Goal: Task Accomplishment & Management: Manage account settings

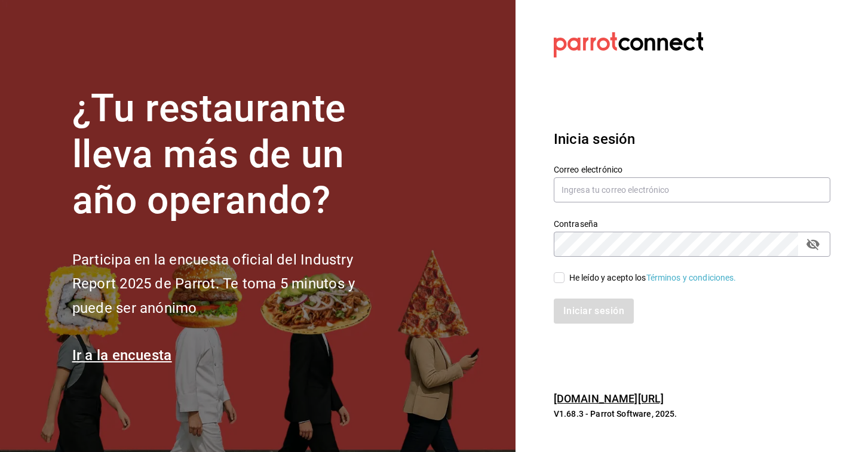
click at [643, 177] on div "Correo electrónico" at bounding box center [692, 184] width 277 height 40
click at [630, 194] on input "text" at bounding box center [692, 189] width 277 height 25
type input "[EMAIL_ADDRESS][DOMAIN_NAME]"
click at [559, 279] on input "He leído y acepto los Términos y condiciones." at bounding box center [559, 277] width 11 height 11
checkbox input "true"
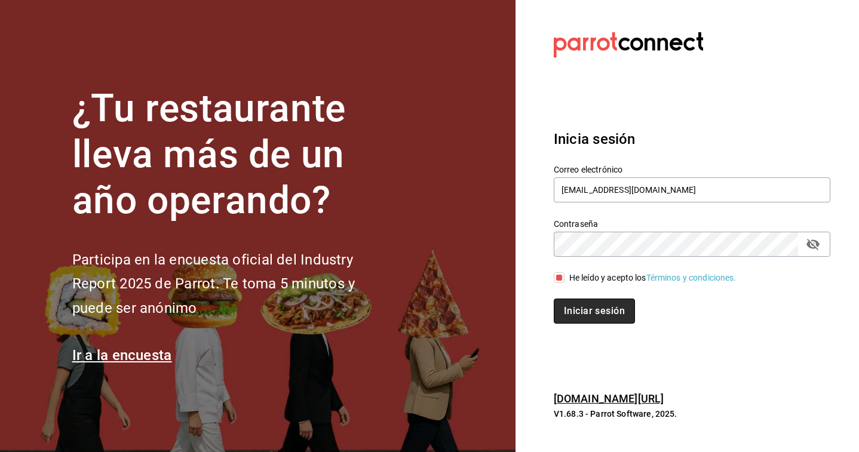
click at [579, 303] on button "Iniciar sesión" at bounding box center [594, 311] width 81 height 25
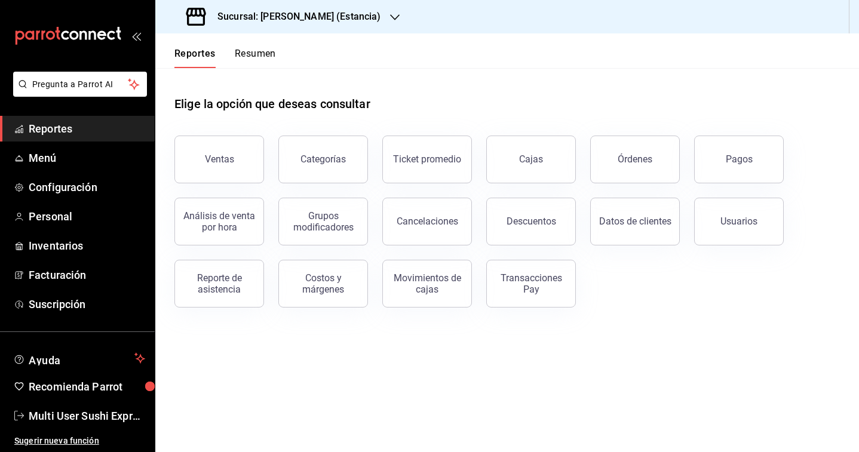
click at [309, 22] on h3 "Sucursal: [PERSON_NAME] (Estancia)" at bounding box center [294, 17] width 173 height 14
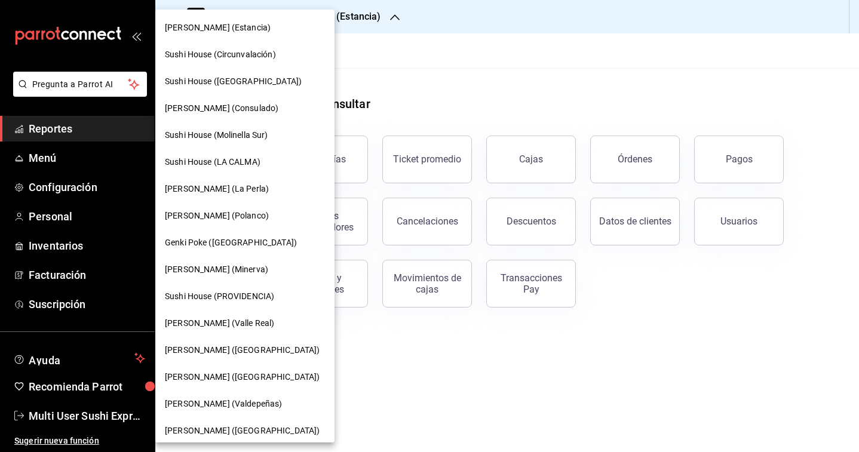
click at [228, 252] on div "Genki Poke (San Angel)" at bounding box center [244, 242] width 179 height 27
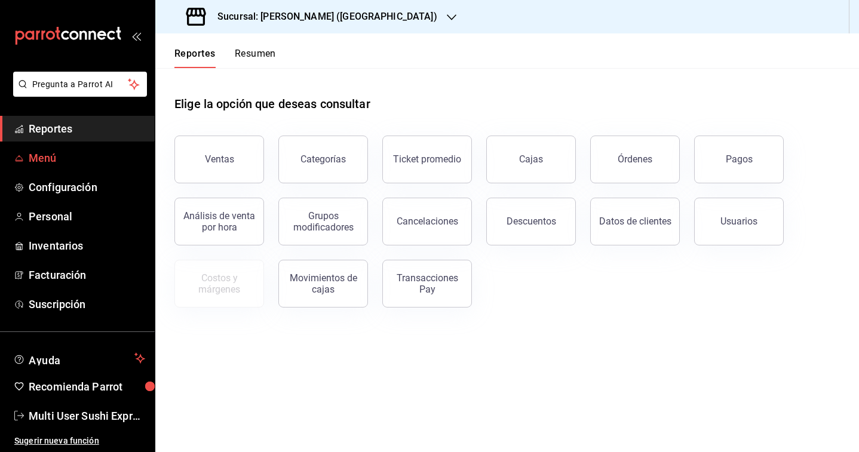
click at [54, 158] on span "Menú" at bounding box center [87, 158] width 116 height 16
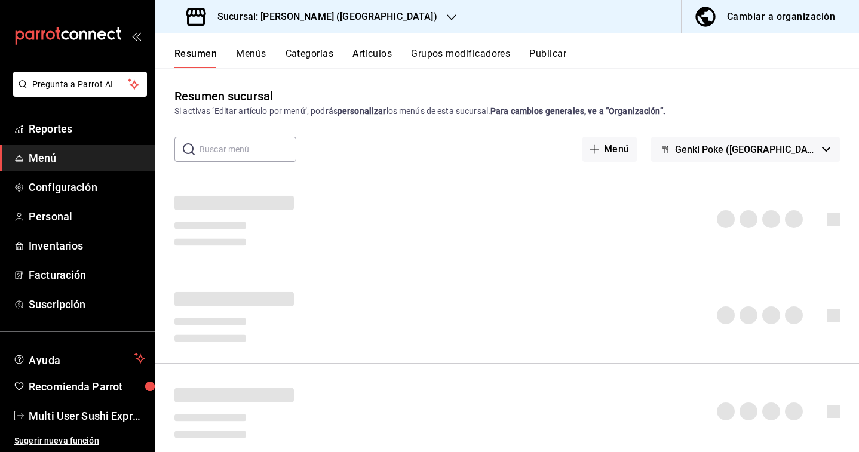
click at [803, 147] on span "Genki Poke (San Angel)" at bounding box center [746, 149] width 142 height 11
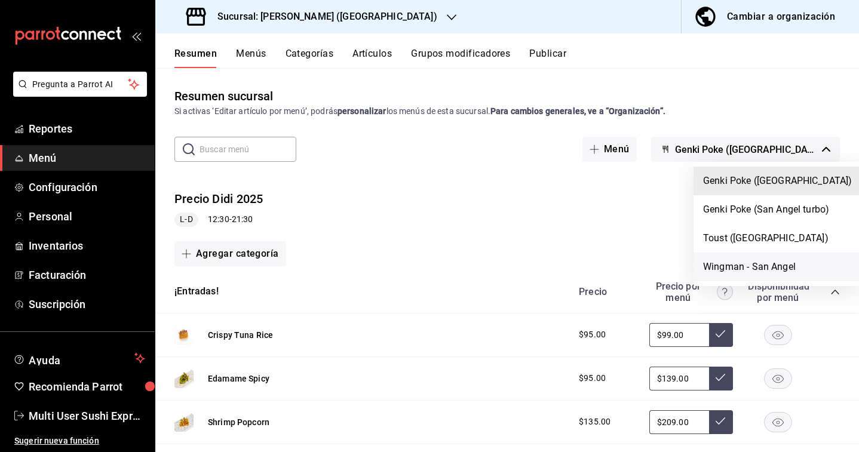
click at [743, 268] on li "Wingman - San Angel" at bounding box center [777, 267] width 168 height 29
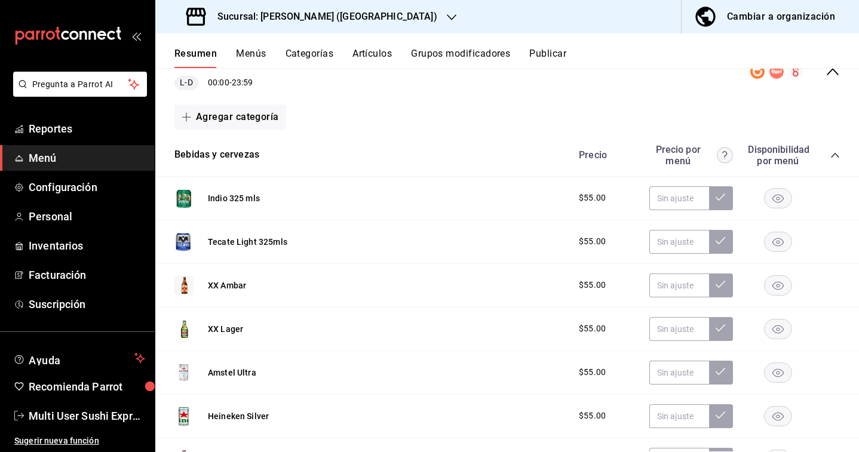
scroll to position [140, 0]
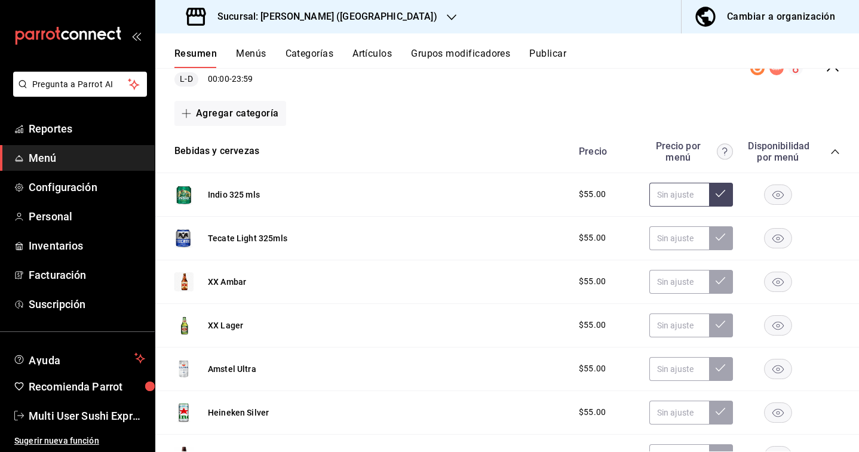
click at [680, 200] on input "text" at bounding box center [679, 195] width 60 height 24
type input "$59.00"
click at [722, 195] on icon at bounding box center [721, 194] width 10 height 10
click at [682, 239] on input "text" at bounding box center [679, 238] width 60 height 24
type input "$59.00"
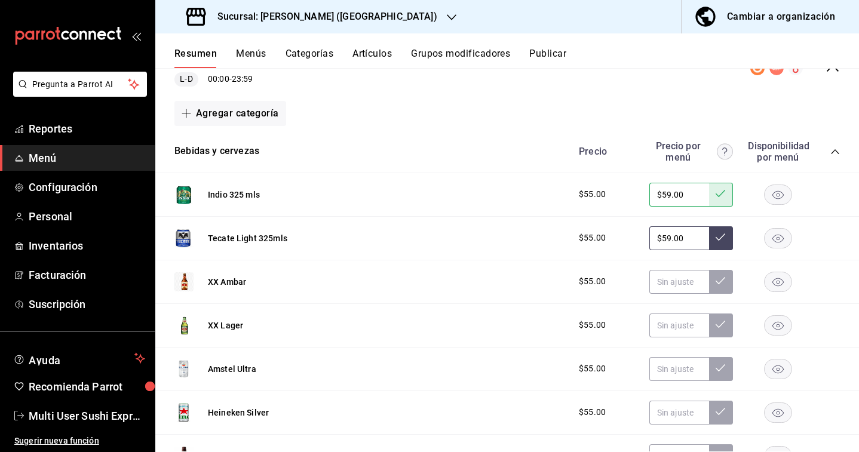
click at [714, 245] on button at bounding box center [721, 238] width 24 height 24
click at [688, 278] on input "text" at bounding box center [679, 282] width 60 height 24
type input "$59.00"
click at [723, 276] on icon at bounding box center [721, 281] width 10 height 10
click at [695, 312] on div "XX Lager $55.00" at bounding box center [507, 326] width 704 height 44
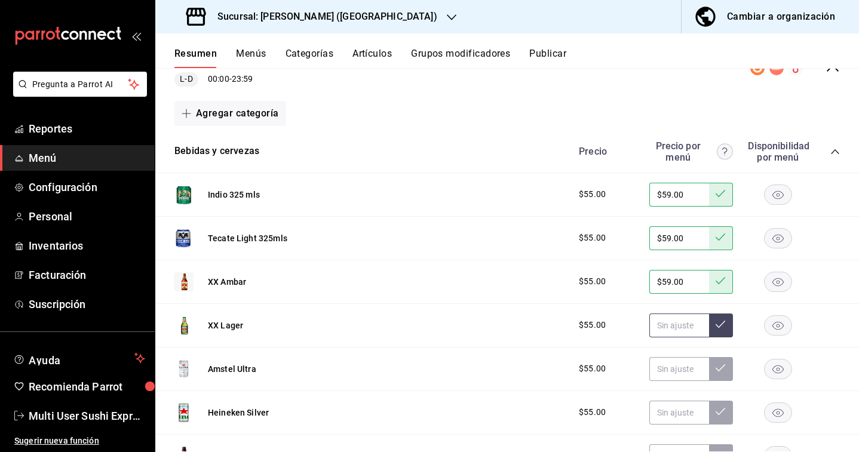
click at [692, 322] on input "text" at bounding box center [679, 326] width 60 height 24
type input "$59.00"
click at [737, 324] on div "$55.00 $59.00" at bounding box center [703, 326] width 273 height 24
click at [723, 324] on icon at bounding box center [721, 325] width 10 height 10
click at [685, 329] on input "text" at bounding box center [679, 326] width 60 height 24
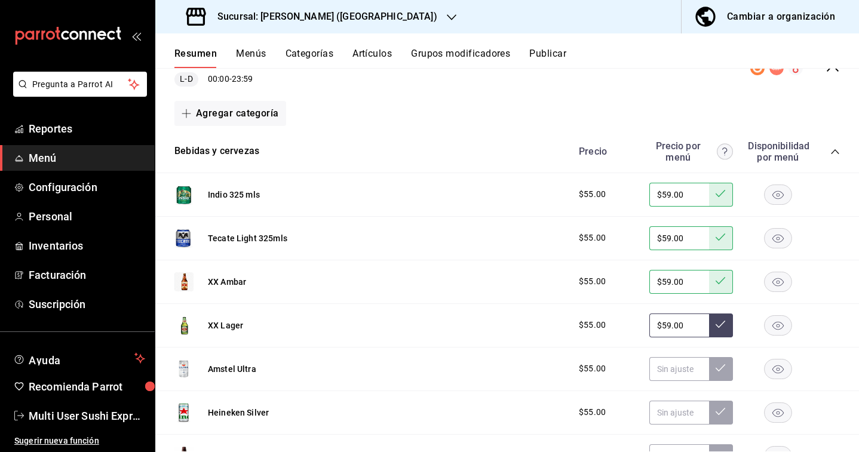
type input "$59.00"
click at [715, 325] on button at bounding box center [721, 326] width 24 height 24
click at [679, 366] on input "text" at bounding box center [679, 369] width 60 height 24
type input "$59.00"
click at [720, 367] on icon at bounding box center [721, 368] width 10 height 10
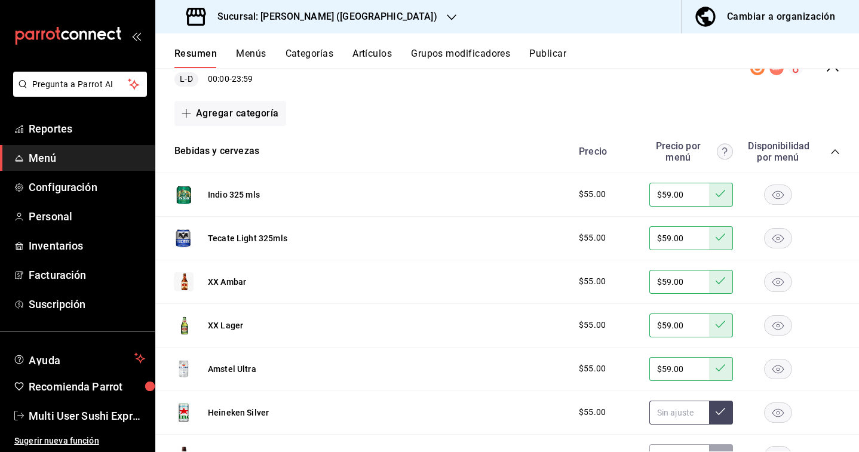
click at [673, 409] on input "text" at bounding box center [679, 413] width 60 height 24
type input "$59.00"
click at [717, 412] on icon at bounding box center [721, 412] width 10 height 10
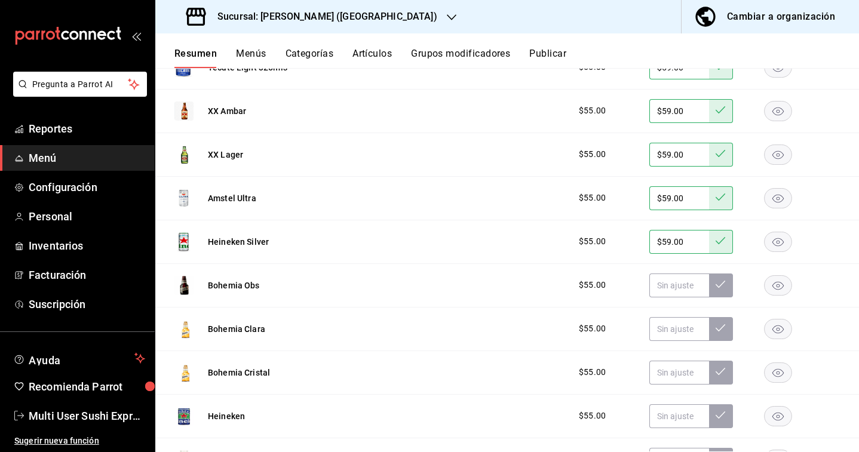
scroll to position [353, 0]
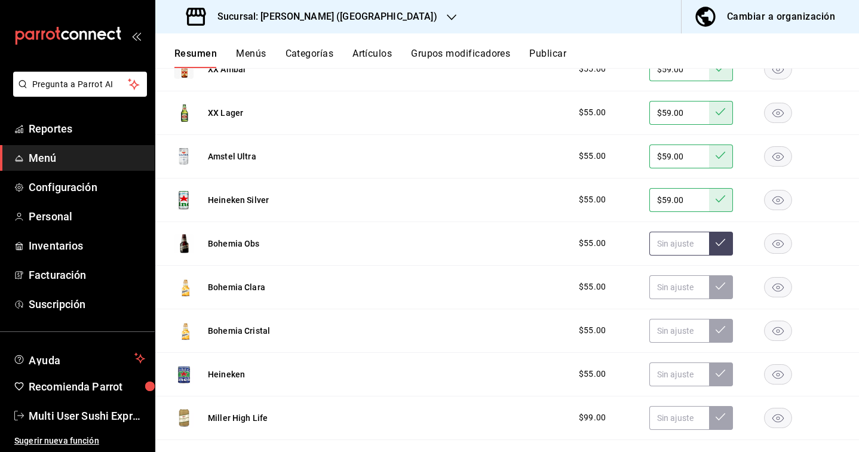
click at [669, 251] on input "text" at bounding box center [679, 244] width 60 height 24
type input "$59.00"
click at [717, 246] on icon at bounding box center [721, 243] width 10 height 10
click at [691, 275] on input "text" at bounding box center [679, 287] width 60 height 24
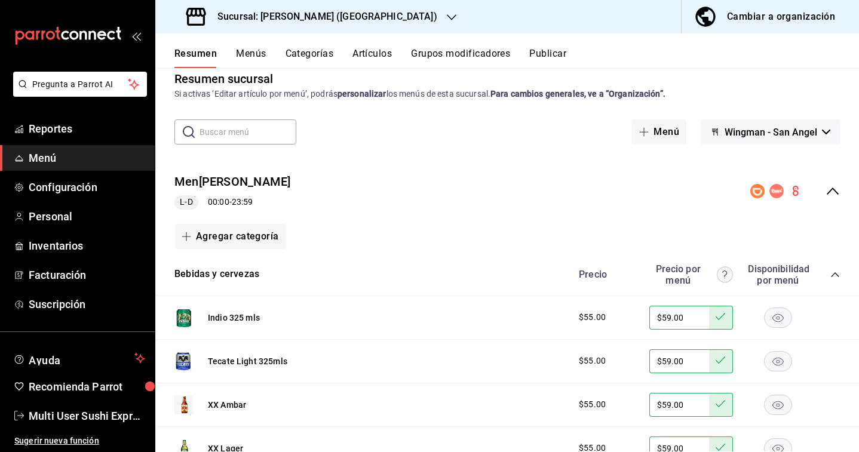
scroll to position [16, 0]
